Goal: Check status

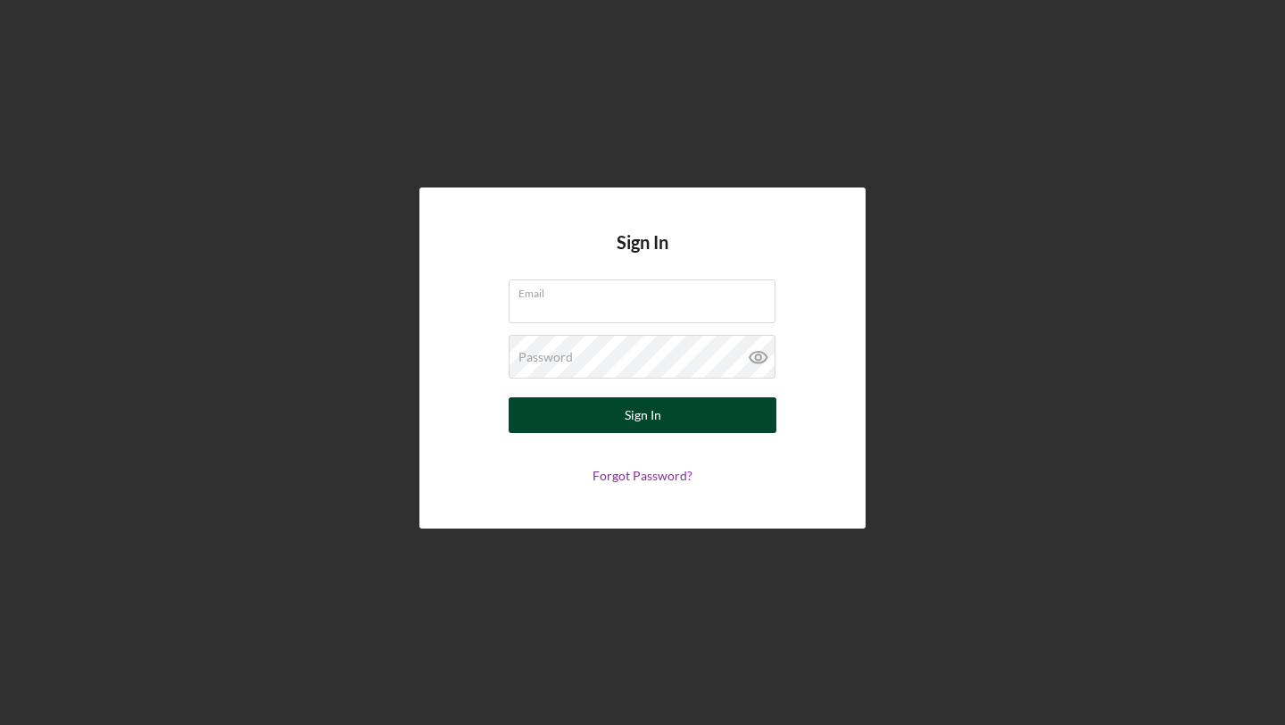
type input "[EMAIL_ADDRESS][DOMAIN_NAME]"
click at [579, 413] on button "Sign In" at bounding box center [643, 415] width 268 height 36
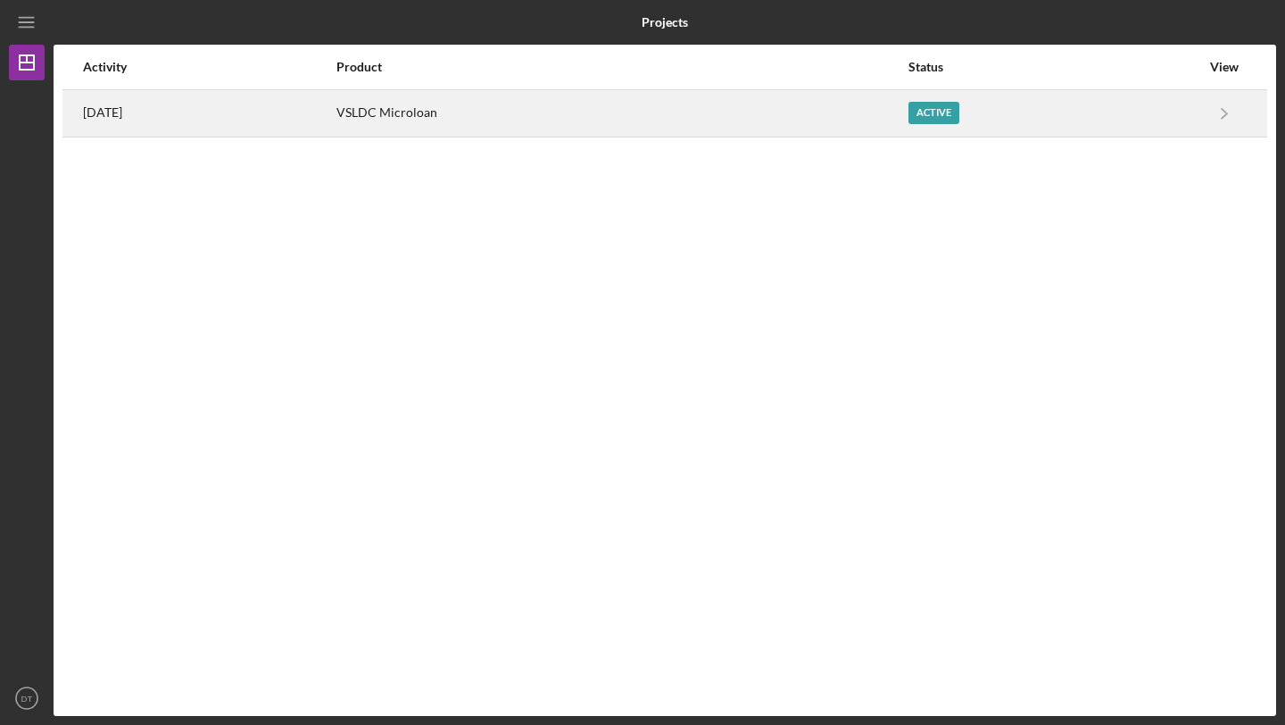
click at [941, 109] on div "Active" at bounding box center [934, 113] width 51 height 22
